Goal: Task Accomplishment & Management: Use online tool/utility

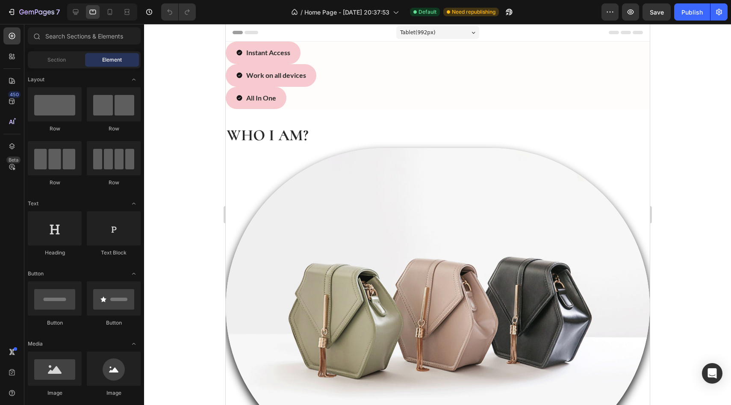
click at [360, 37] on div "Header" at bounding box center [437, 32] width 410 height 17
click at [450, 28] on div "Tablet ( 992 px)" at bounding box center [437, 32] width 83 height 13
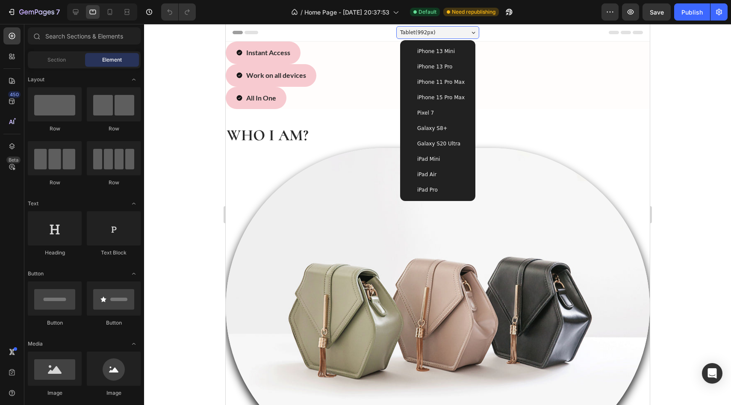
click at [445, 53] on span "iPhone 13 Mini" at bounding box center [436, 51] width 38 height 9
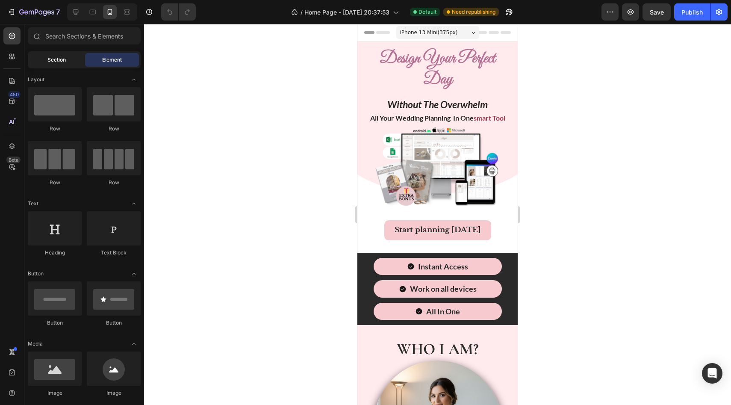
click at [59, 53] on div "Section" at bounding box center [56, 60] width 54 height 14
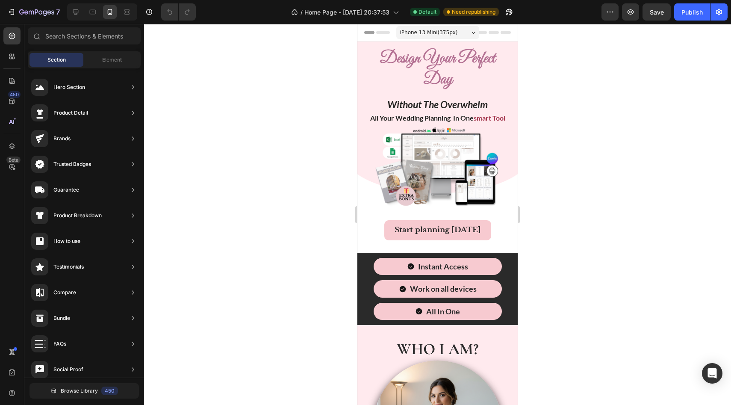
click at [116, 52] on div "Section Element" at bounding box center [84, 59] width 113 height 17
click at [110, 63] on span "Element" at bounding box center [112, 60] width 20 height 8
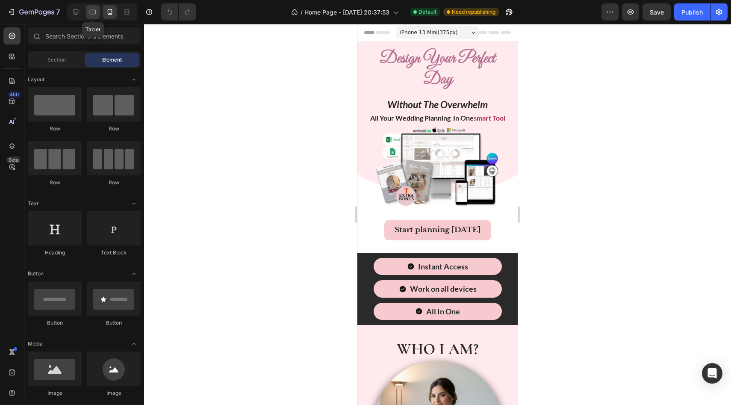
click at [94, 12] on icon at bounding box center [92, 12] width 9 height 9
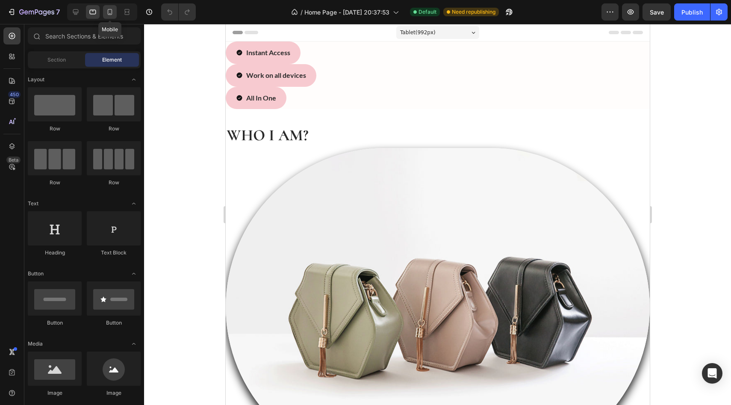
click at [113, 11] on icon at bounding box center [110, 12] width 9 height 9
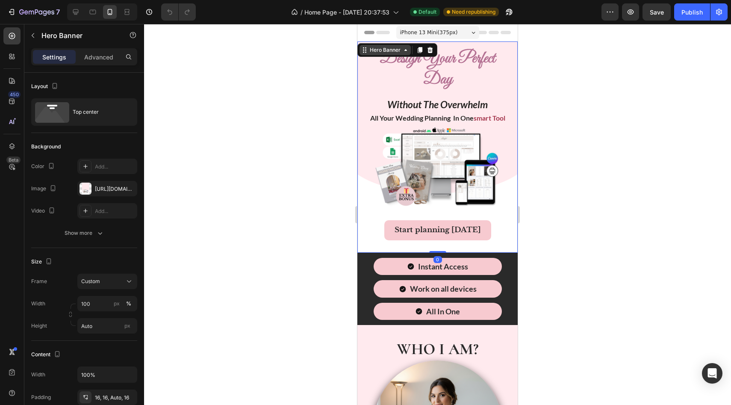
click at [359, 47] on div "Hero Banner" at bounding box center [397, 50] width 80 height 14
click at [100, 58] on p "Advanced" at bounding box center [98, 57] width 29 height 9
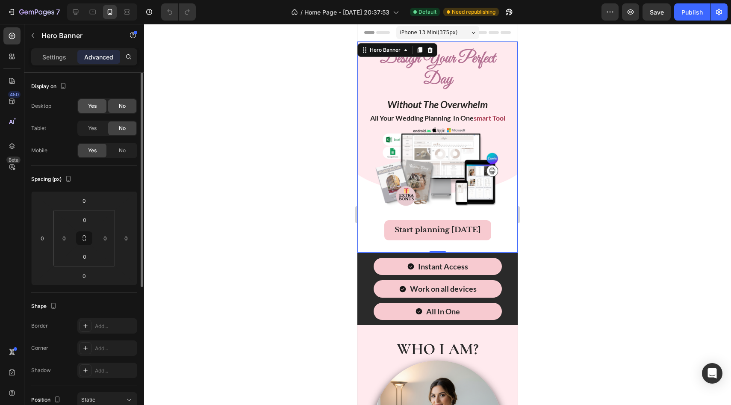
click at [97, 107] on div "Yes" at bounding box center [92, 106] width 28 height 14
click at [95, 130] on span "Yes" at bounding box center [92, 128] width 9 height 8
click at [94, 15] on icon at bounding box center [92, 12] width 9 height 9
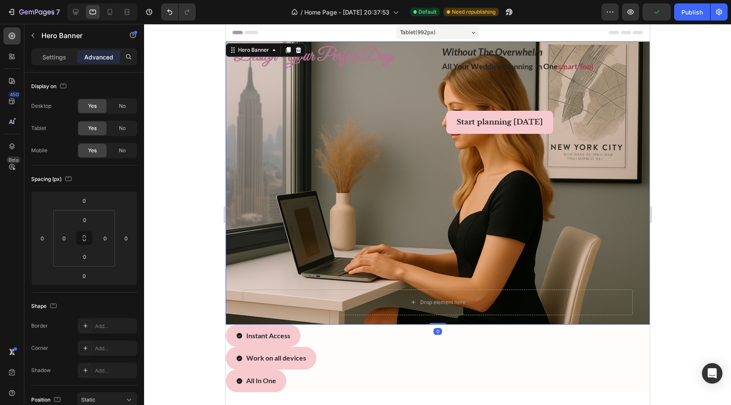
click at [227, 131] on div "design your perfect day Heading without the overwhelm all your wedding planning…" at bounding box center [437, 183] width 424 height 292
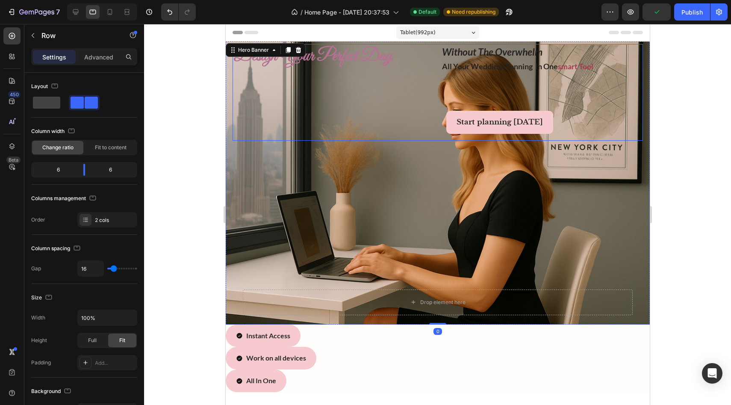
click at [262, 124] on div "design your perfect day Heading" at bounding box center [333, 92] width 202 height 97
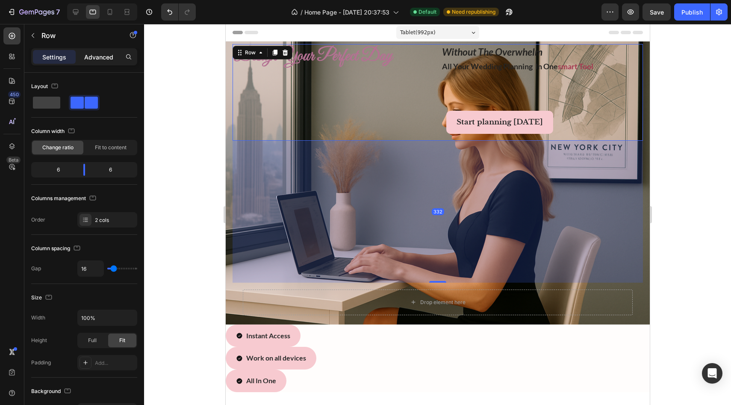
click at [88, 59] on p "Advanced" at bounding box center [98, 57] width 29 height 9
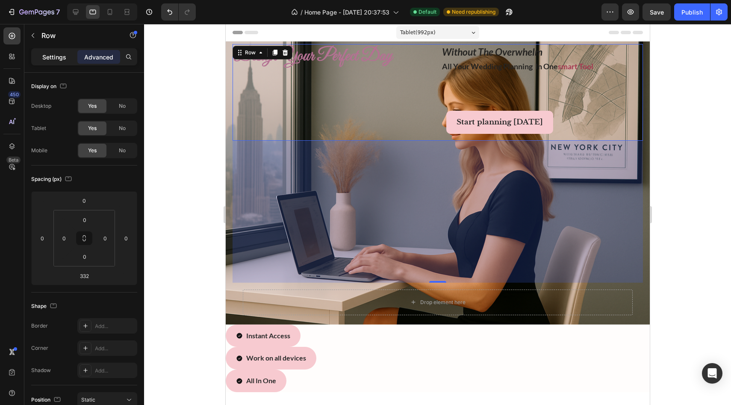
click at [51, 59] on p "Settings" at bounding box center [54, 57] width 24 height 9
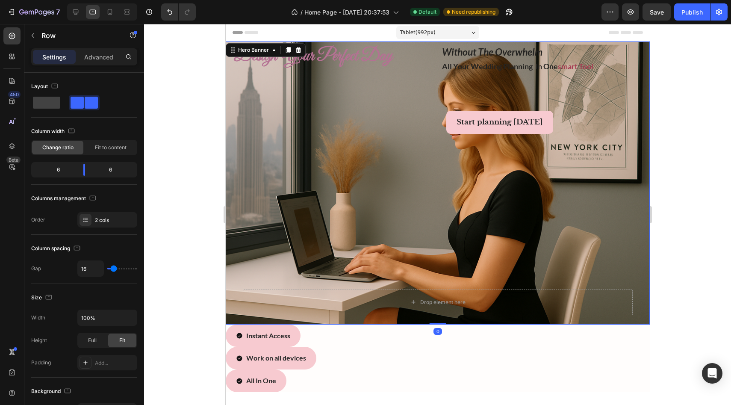
click at [231, 204] on div "design your perfect day Heading without the overwhelm all your wedding planning…" at bounding box center [437, 183] width 424 height 292
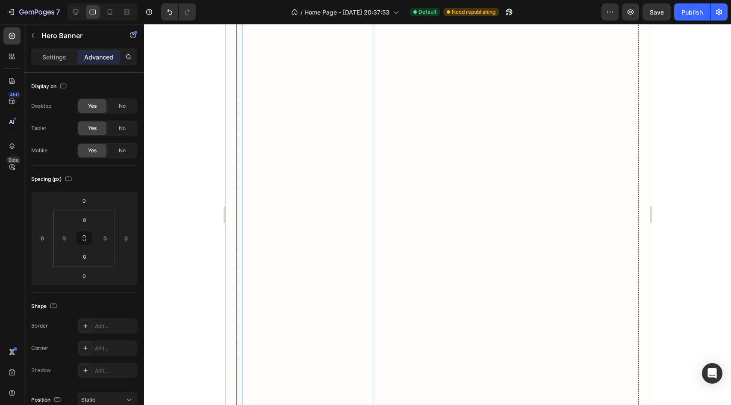
scroll to position [6724, 0]
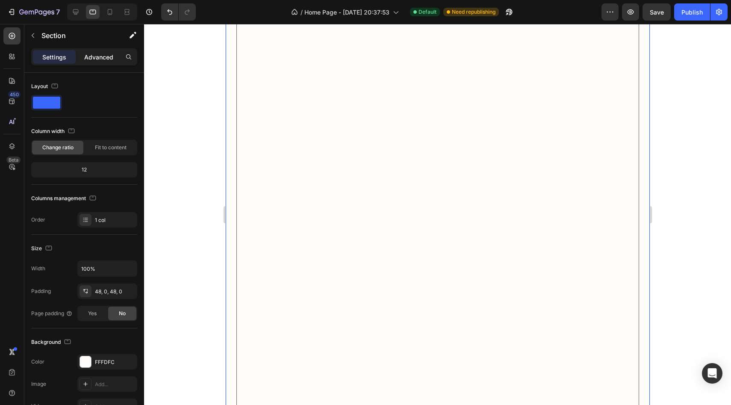
click at [91, 59] on p "Advanced" at bounding box center [98, 57] width 29 height 9
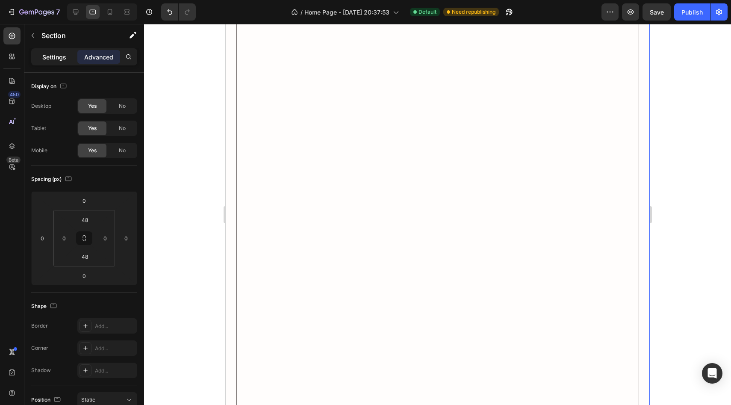
click at [65, 58] on p "Settings" at bounding box center [54, 57] width 24 height 9
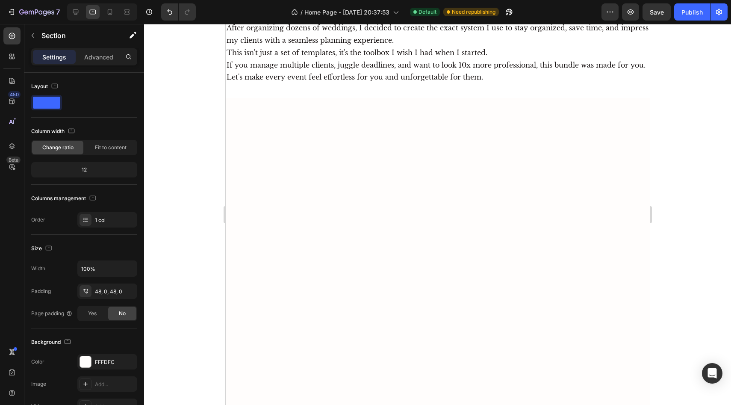
scroll to position [0, 0]
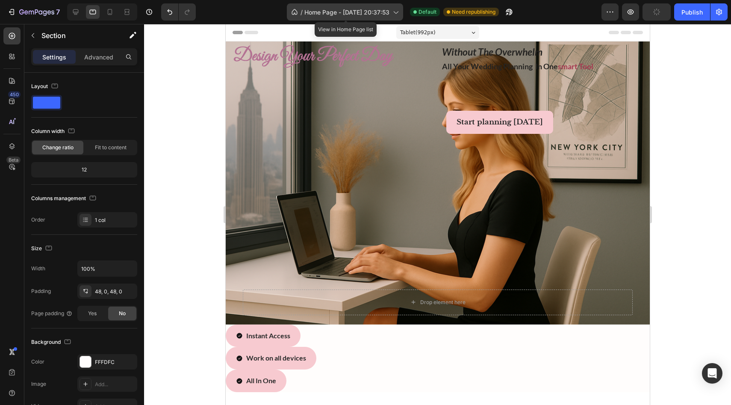
click at [398, 12] on icon at bounding box center [395, 13] width 5 height 3
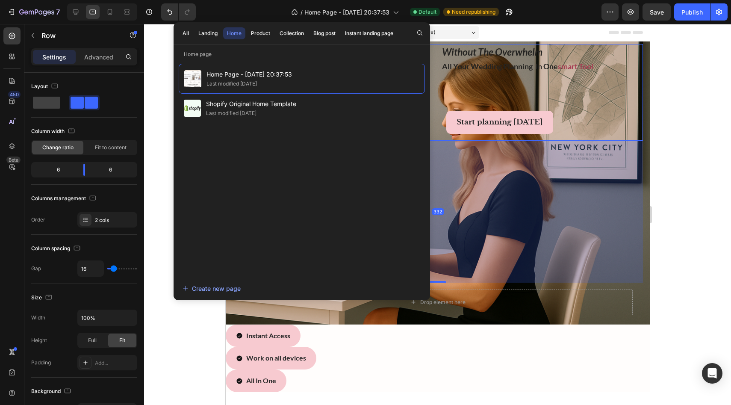
click at [471, 87] on div "without the overwhelm all your wedding planning in one smart tool Text Block St…" at bounding box center [542, 92] width 202 height 97
click at [396, 15] on icon at bounding box center [395, 12] width 9 height 9
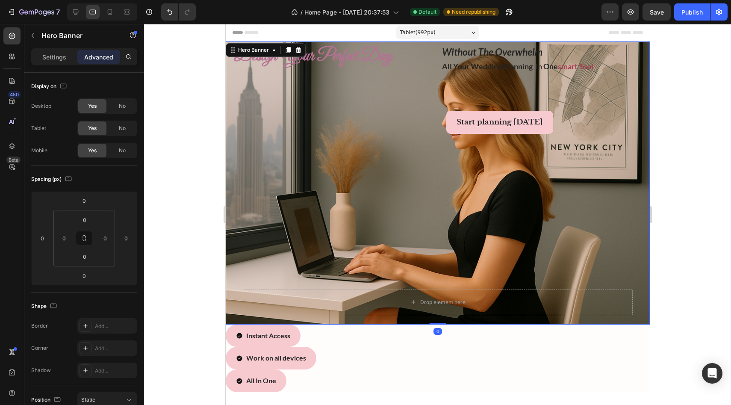
click at [228, 160] on div "design your perfect day Heading without the overwhelm all your wedding planning…" at bounding box center [437, 183] width 424 height 292
